Goal: Task Accomplishment & Management: Manage account settings

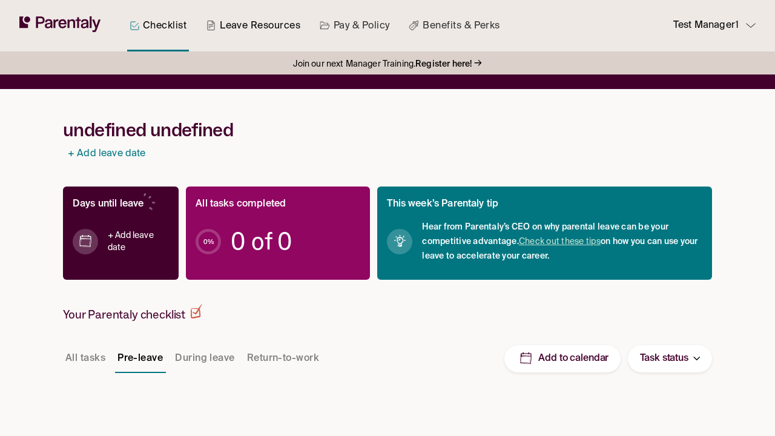
click at [235, 28] on link "Leave Resources" at bounding box center [252, 25] width 99 height 51
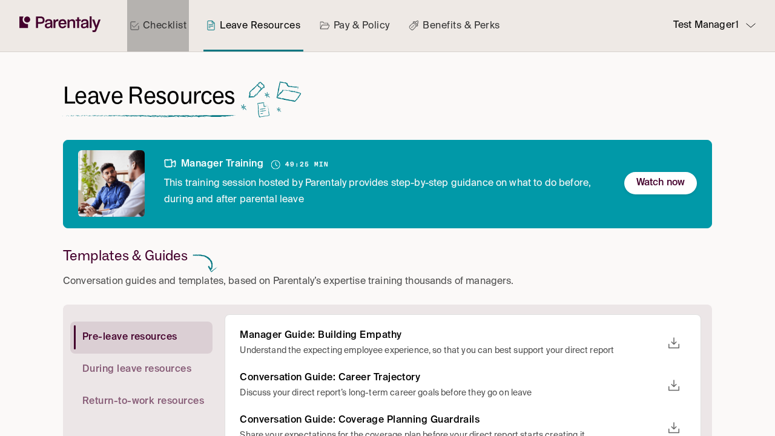
click at [181, 24] on link "Checklist" at bounding box center [158, 25] width 62 height 51
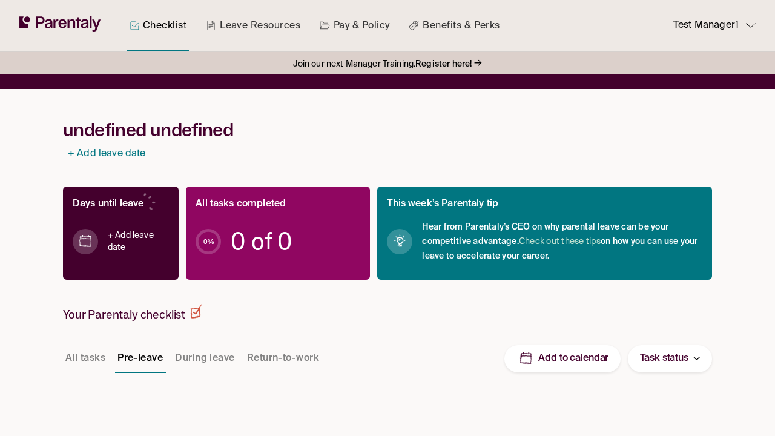
click at [202, 127] on h1 "undefined undefined" at bounding box center [387, 130] width 649 height 22
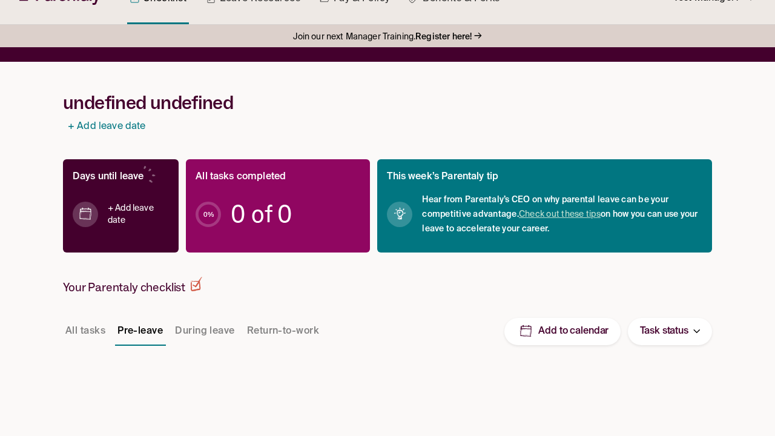
scroll to position [28, 0]
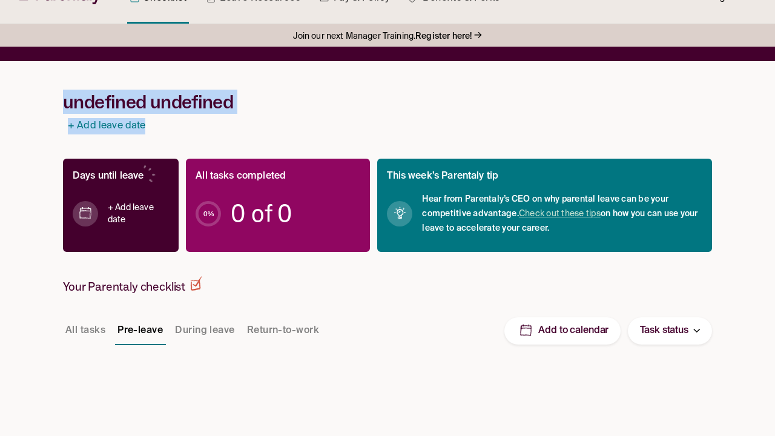
drag, startPoint x: 53, startPoint y: 77, endPoint x: 274, endPoint y: 131, distance: 228.0
click at [274, 131] on div "Join our next Manager Training. Register here! → undefined undefined + Add leav…" at bounding box center [387, 230] width 673 height 412
click at [365, 92] on h1 "undefined undefined" at bounding box center [387, 102] width 649 height 22
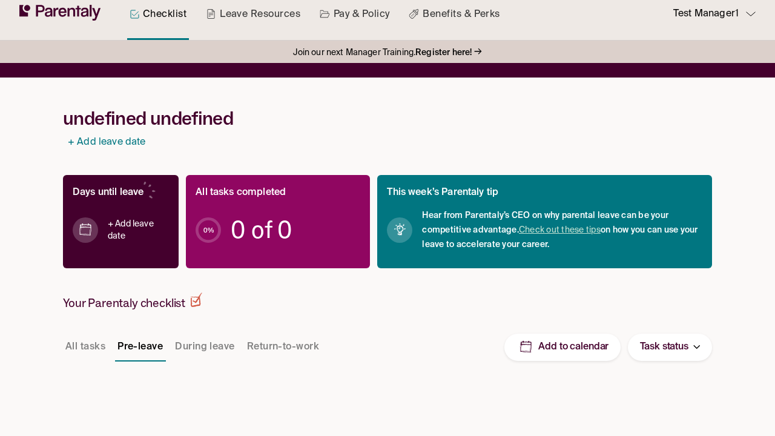
scroll to position [0, 0]
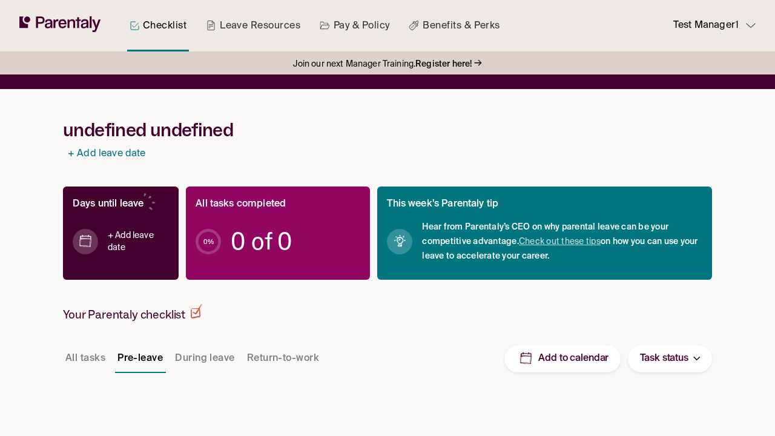
click at [155, 28] on link "Checklist" at bounding box center [158, 25] width 62 height 51
click at [252, 22] on link "Leave Resources" at bounding box center [252, 25] width 99 height 51
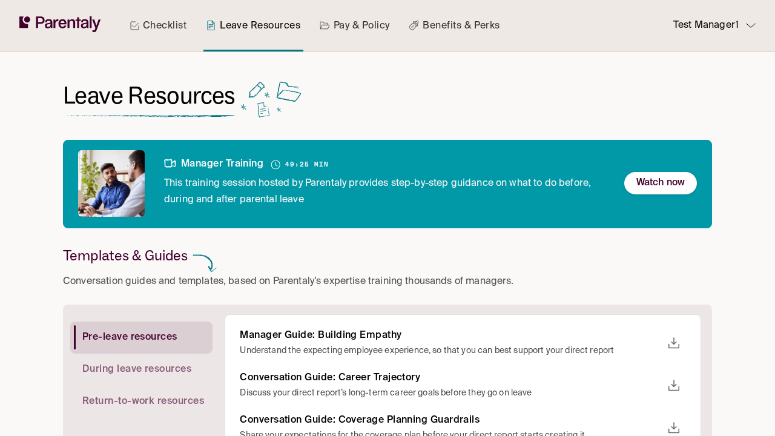
click at [349, 30] on link "Pay & Policy" at bounding box center [354, 25] width 75 height 51
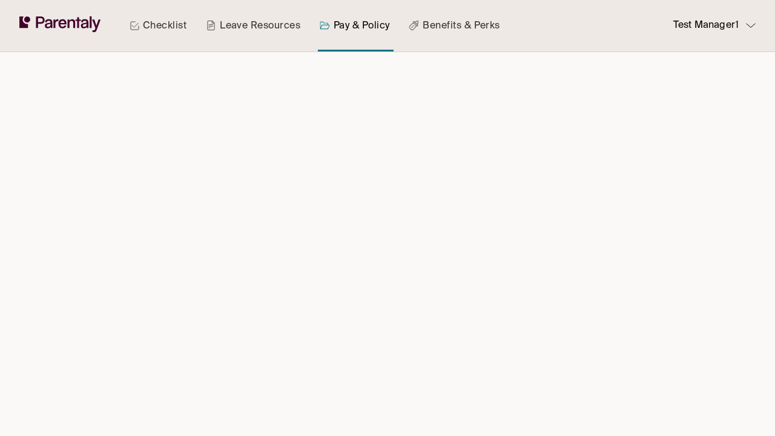
click at [478, 31] on link "Benefits & Perks" at bounding box center [454, 25] width 96 height 51
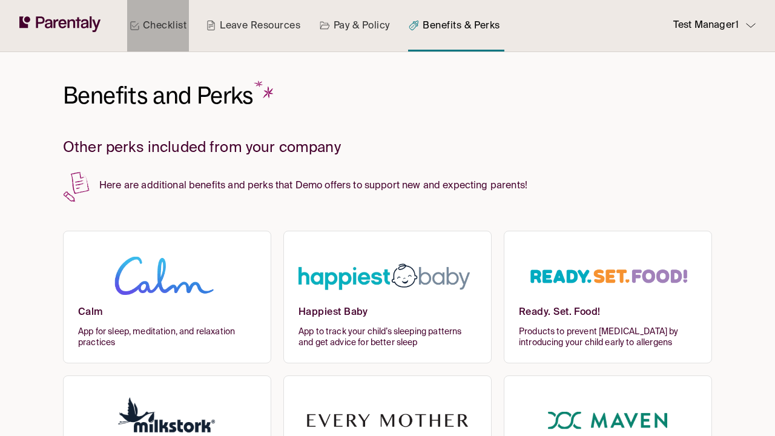
click at [141, 27] on link "Checklist" at bounding box center [158, 25] width 62 height 51
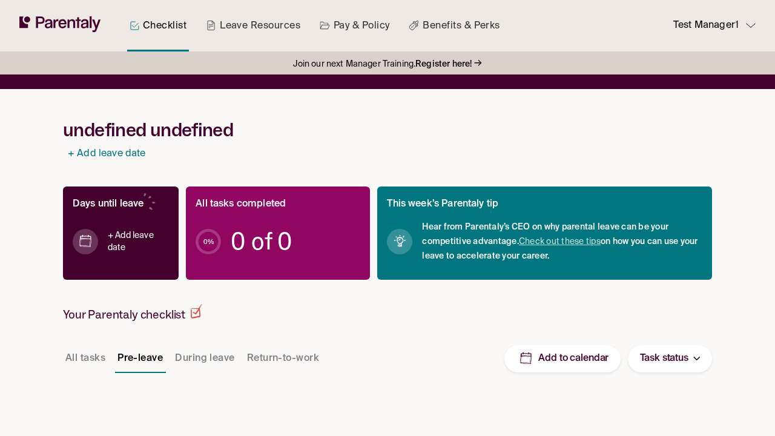
click at [36, 28] on icon at bounding box center [40, 23] width 8 height 12
click at [59, 27] on icon at bounding box center [60, 24] width 82 height 16
click at [142, 27] on link "Checklist" at bounding box center [158, 25] width 62 height 51
click at [109, 157] on link "+ Add leave date" at bounding box center [106, 154] width 77 height 16
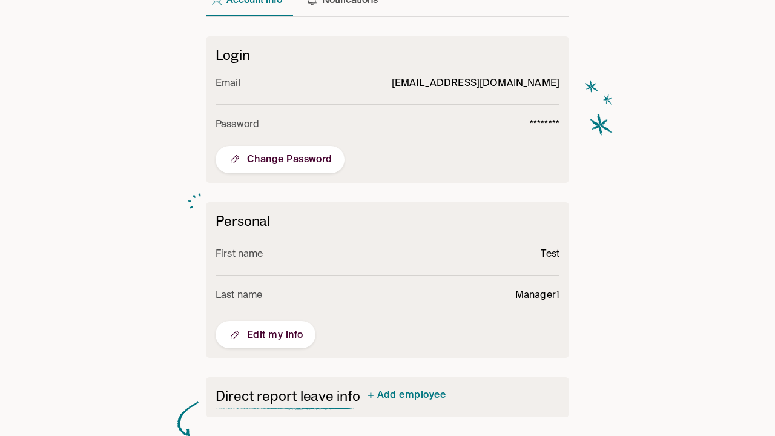
scroll to position [8, 0]
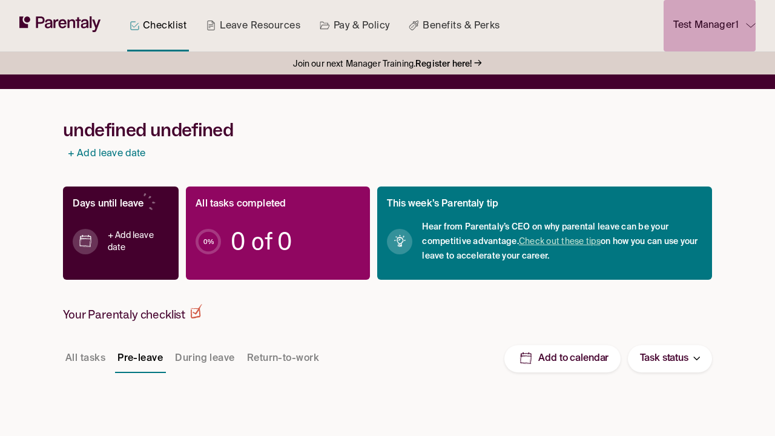
click at [742, 24] on div "Test Manager1" at bounding box center [709, 26] width 73 height 16
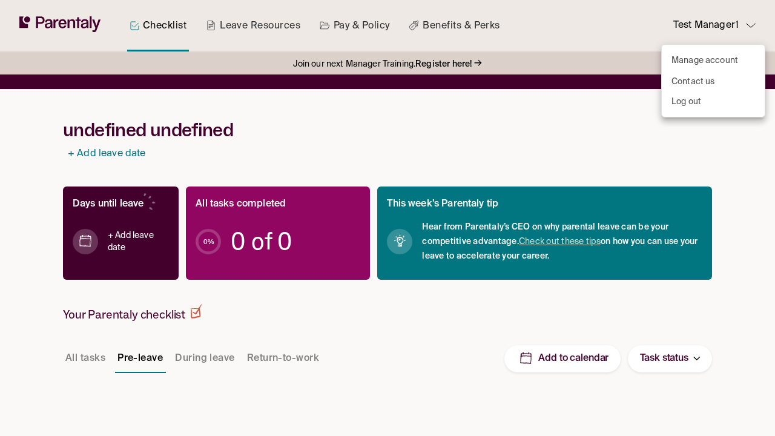
click at [107, 152] on div at bounding box center [387, 218] width 775 height 436
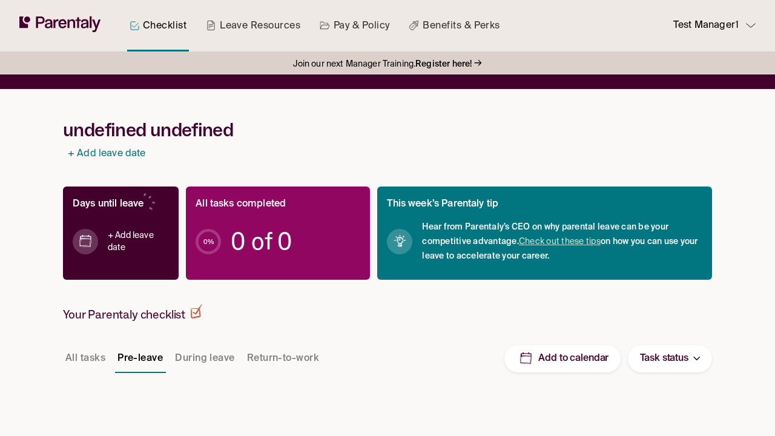
click at [107, 152] on link "+ Add leave date" at bounding box center [106, 154] width 77 height 16
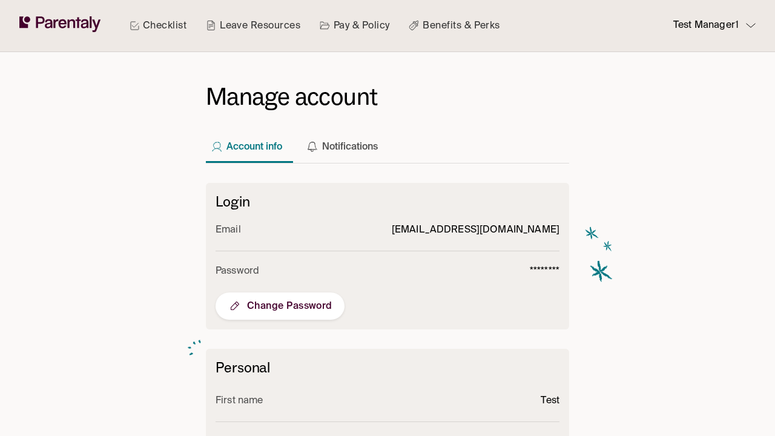
click at [85, 29] on icon at bounding box center [60, 24] width 82 height 16
